Goal: Task Accomplishment & Management: Complete application form

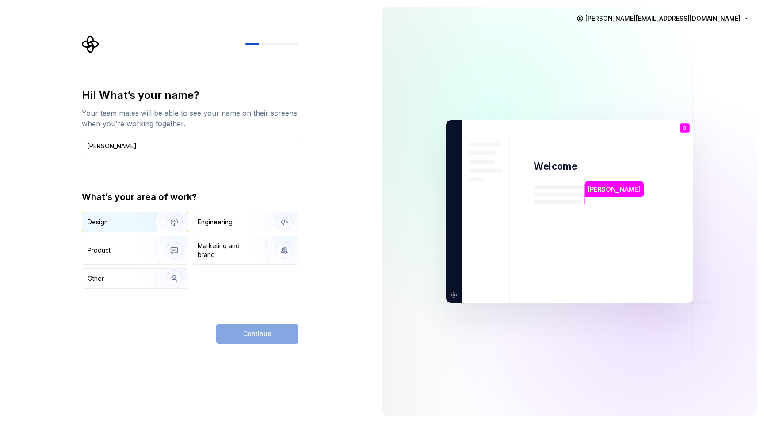
type input "[PERSON_NAME]"
click at [152, 220] on img "button" at bounding box center [168, 222] width 57 height 59
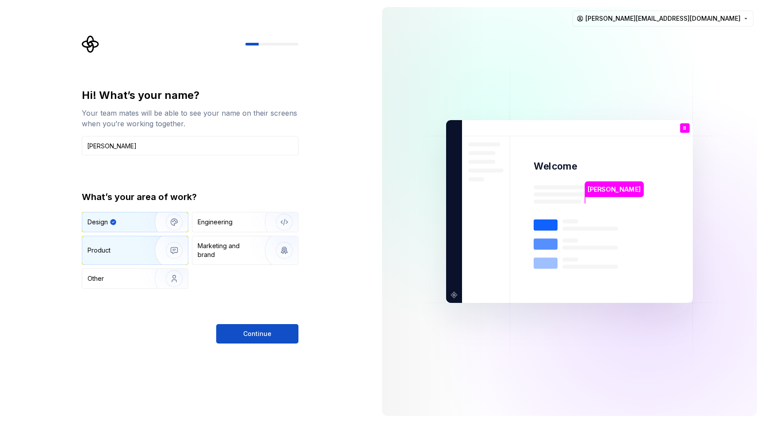
click at [152, 264] on img "button" at bounding box center [168, 250] width 57 height 59
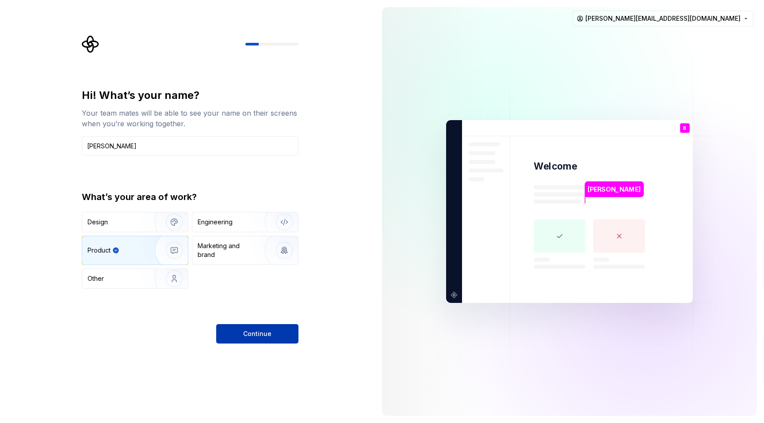
click at [251, 337] on span "Continue" at bounding box center [257, 334] width 28 height 9
